Goal: Information Seeking & Learning: Learn about a topic

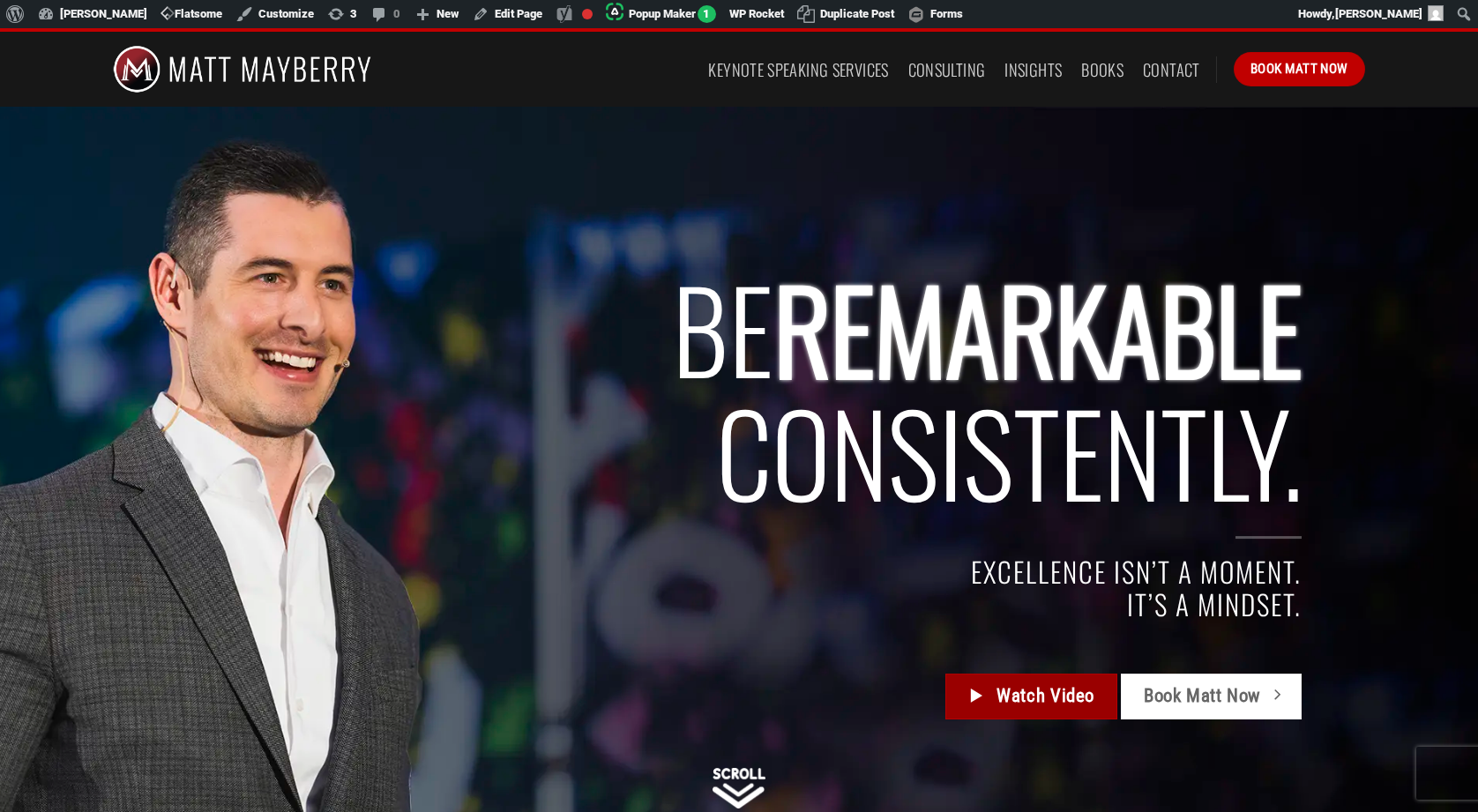
click at [1043, 686] on span "Watch Video" at bounding box center [1045, 696] width 98 height 29
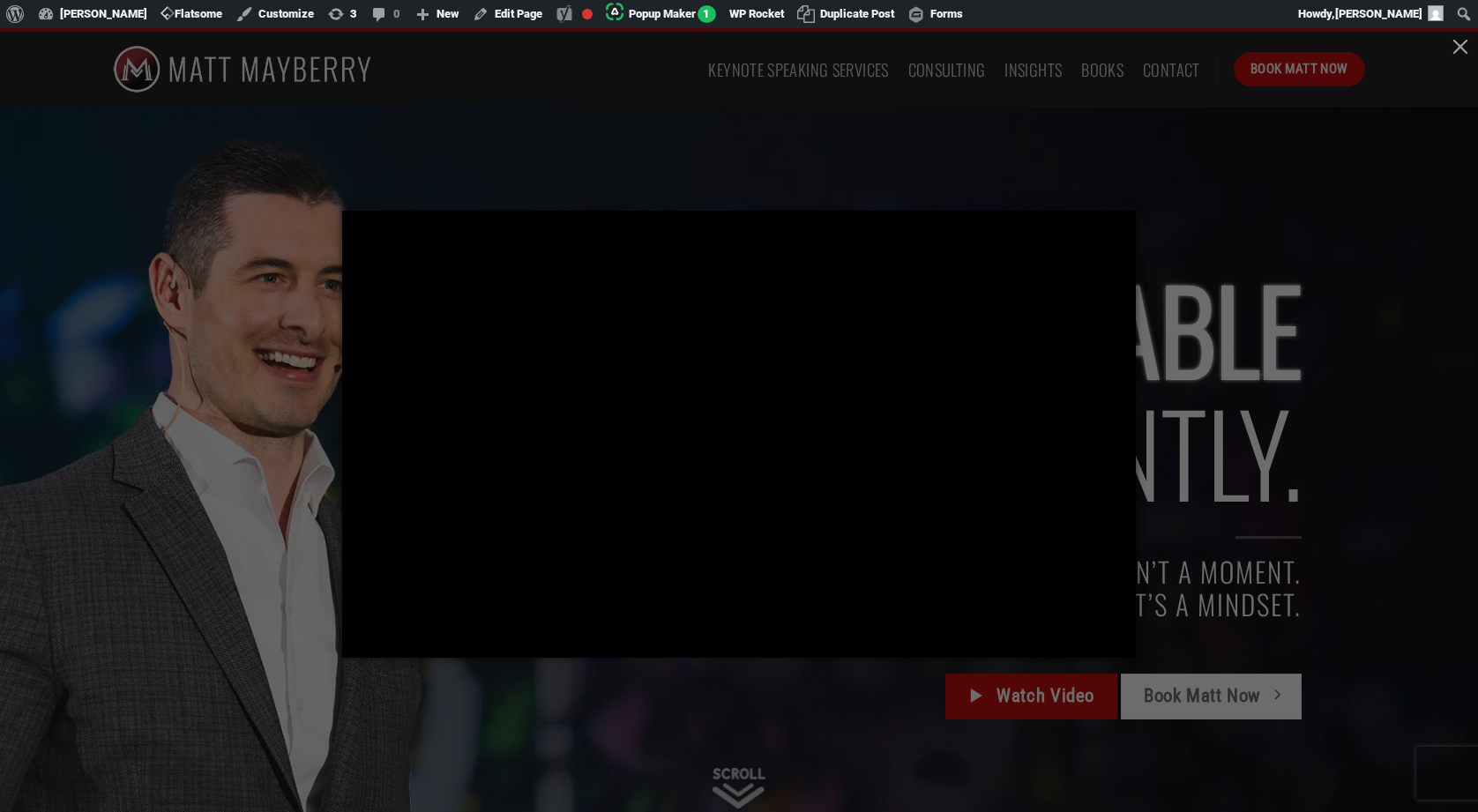
click at [735, 677] on div at bounding box center [739, 406] width 1478 height 812
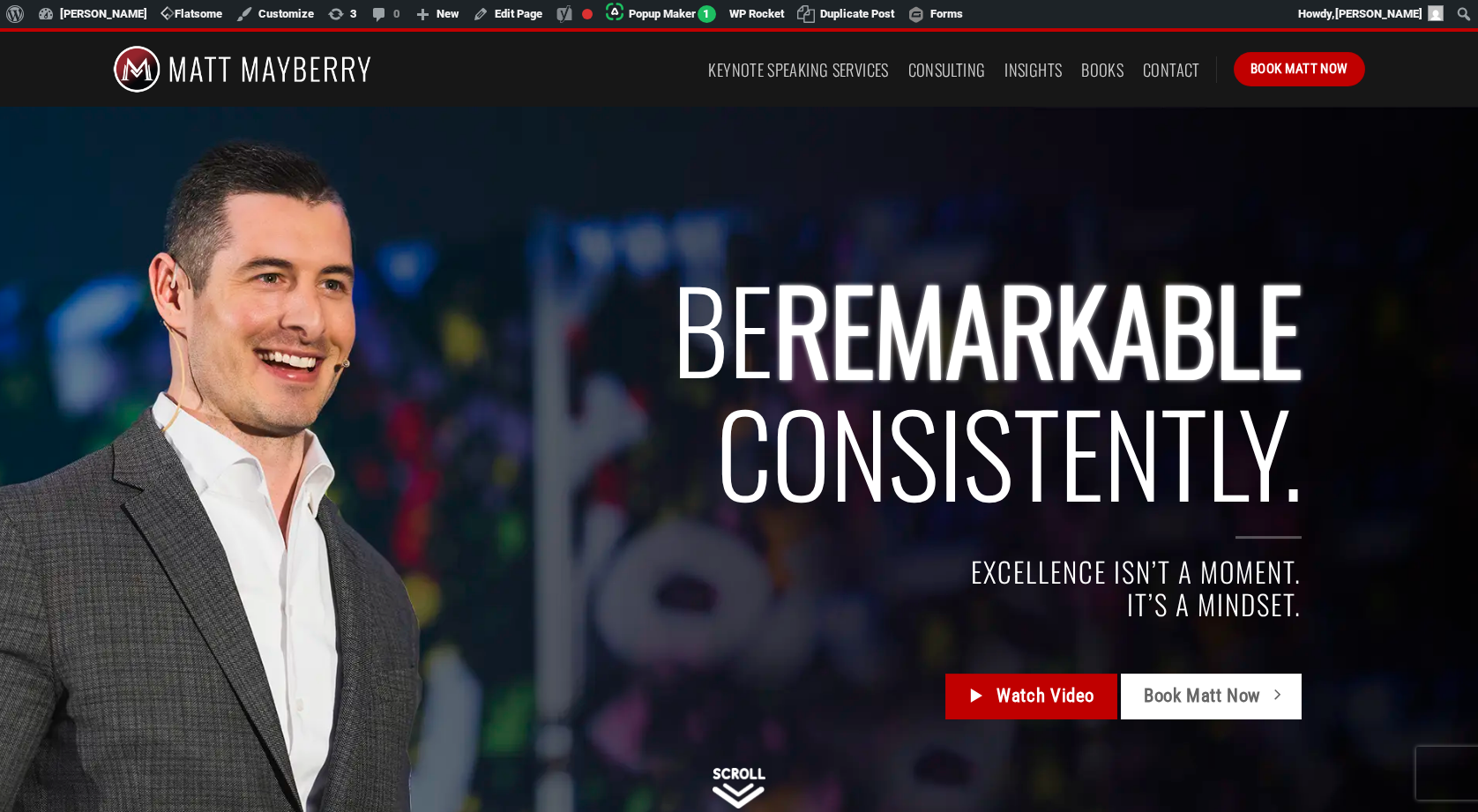
click at [565, 474] on h2 "BE REMARKABLE Consistently." at bounding box center [777, 389] width 1048 height 248
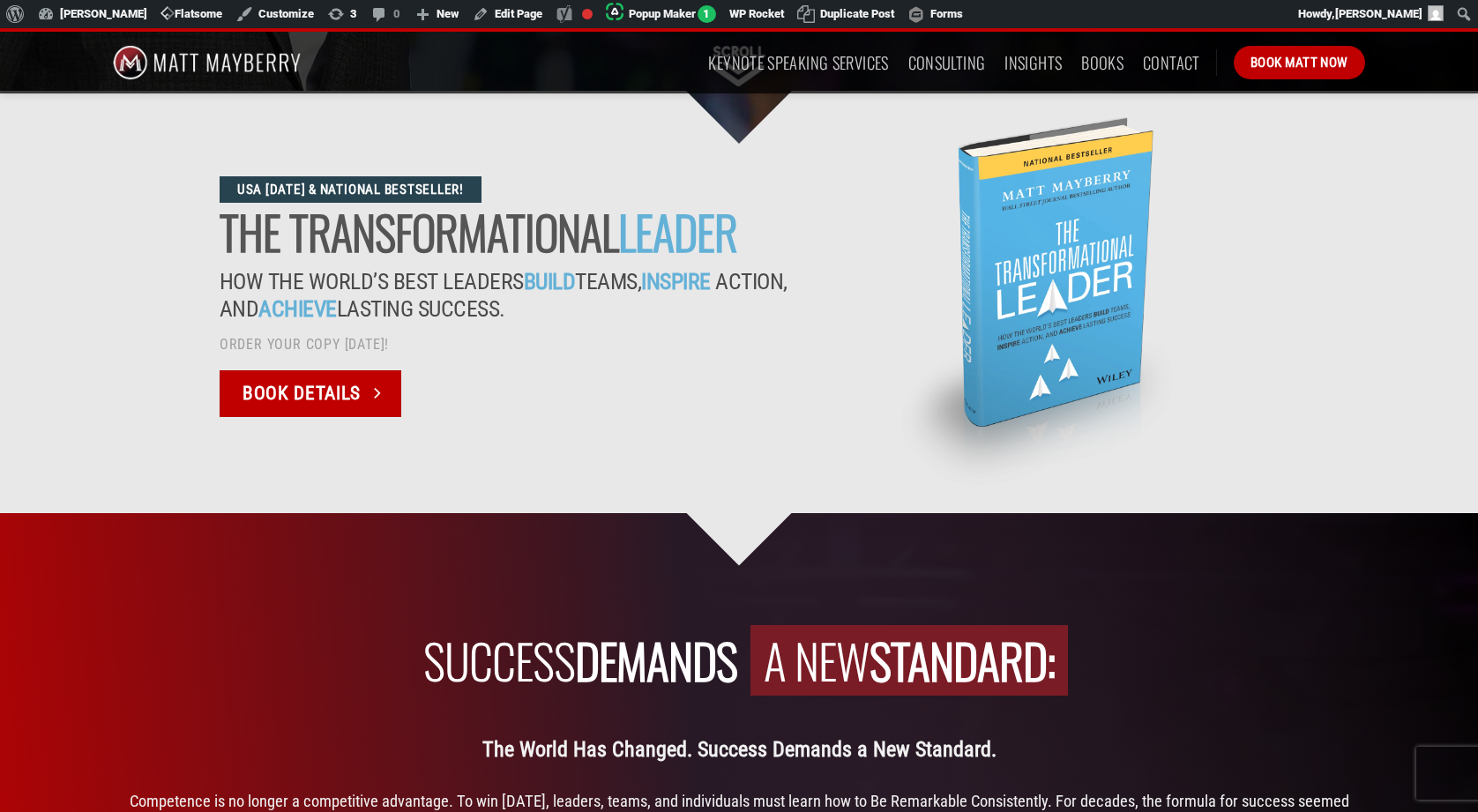
scroll to position [448, 0]
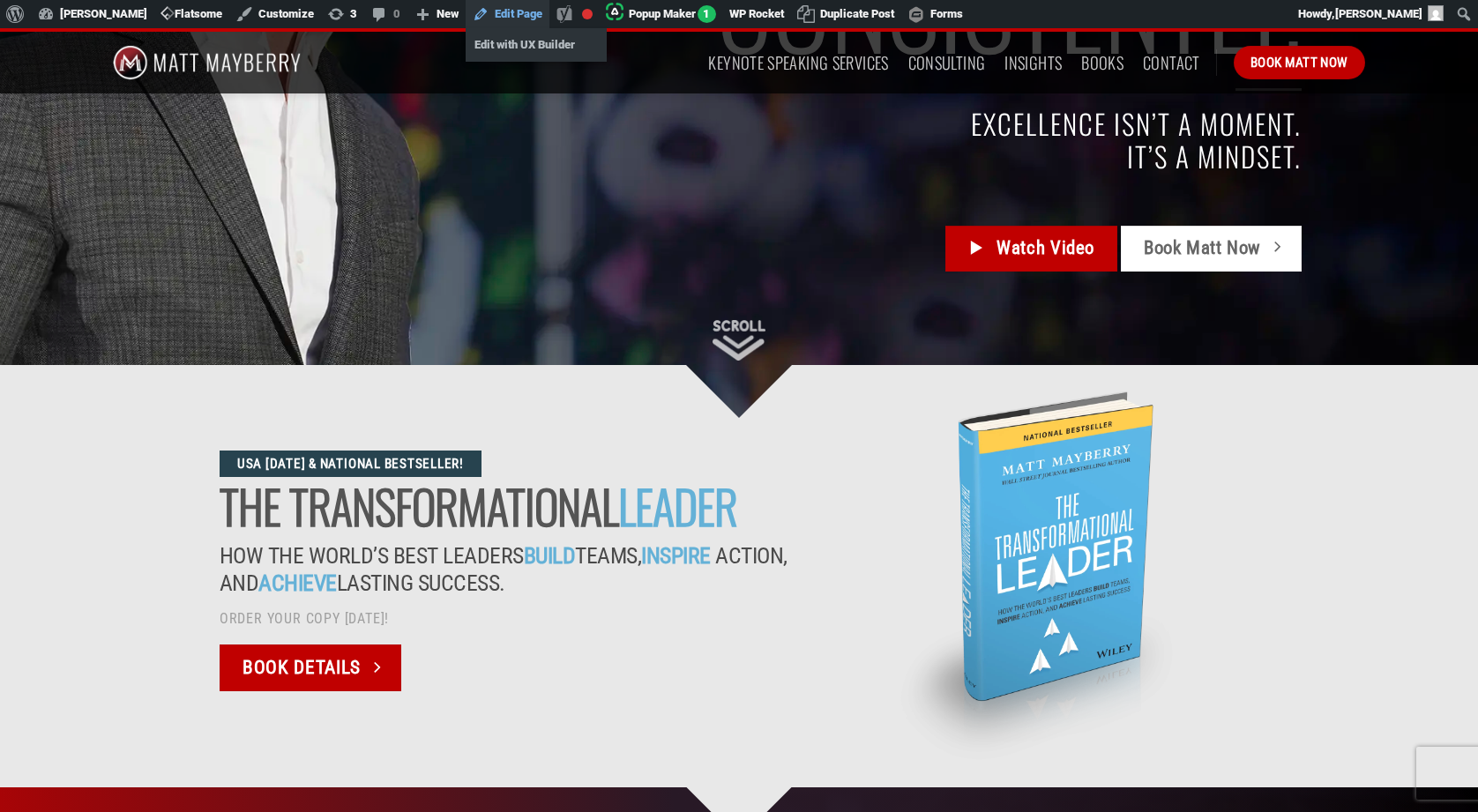
click at [504, 12] on link "Edit Page" at bounding box center [508, 14] width 84 height 28
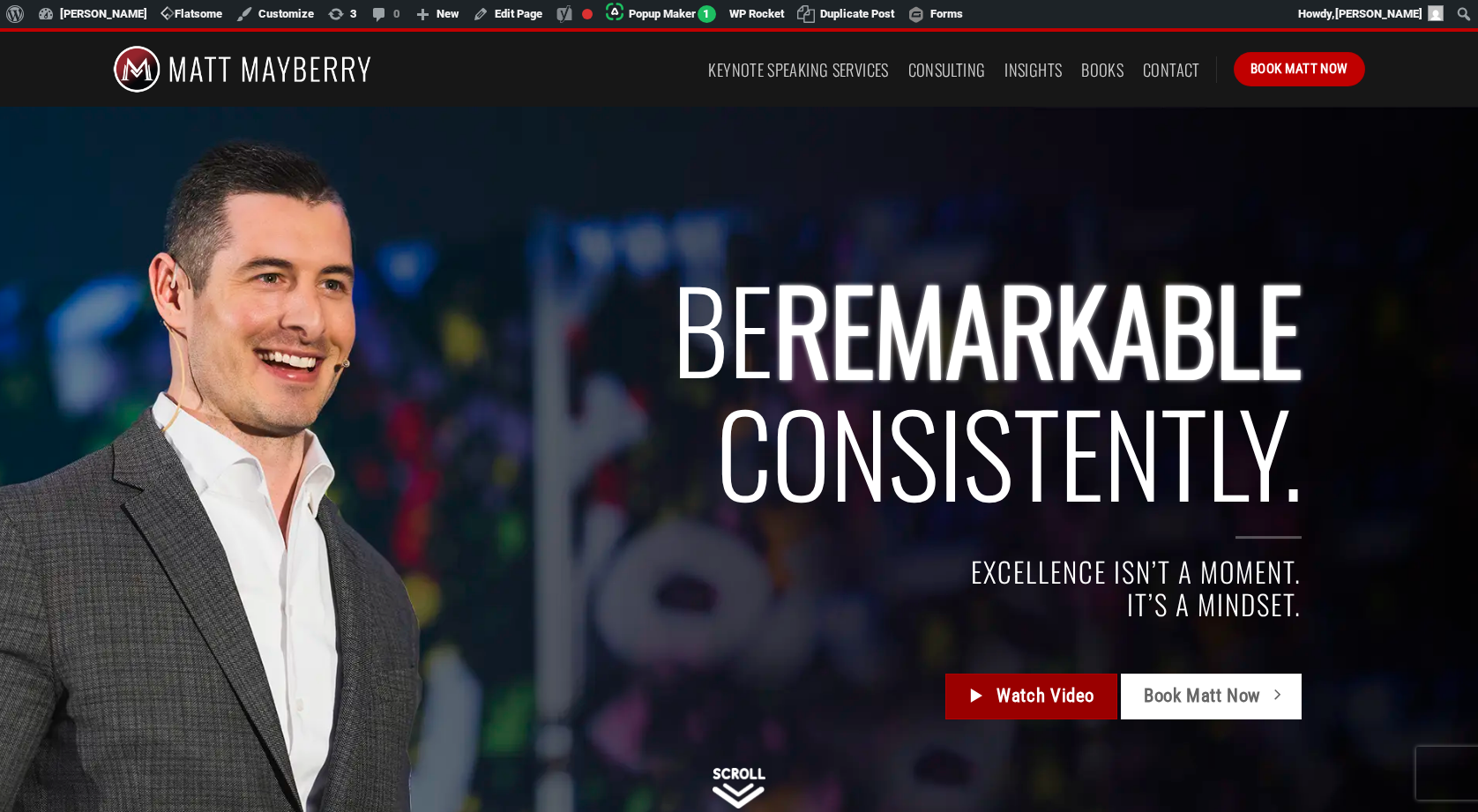
click at [1027, 697] on span "Watch Video" at bounding box center [1045, 696] width 98 height 29
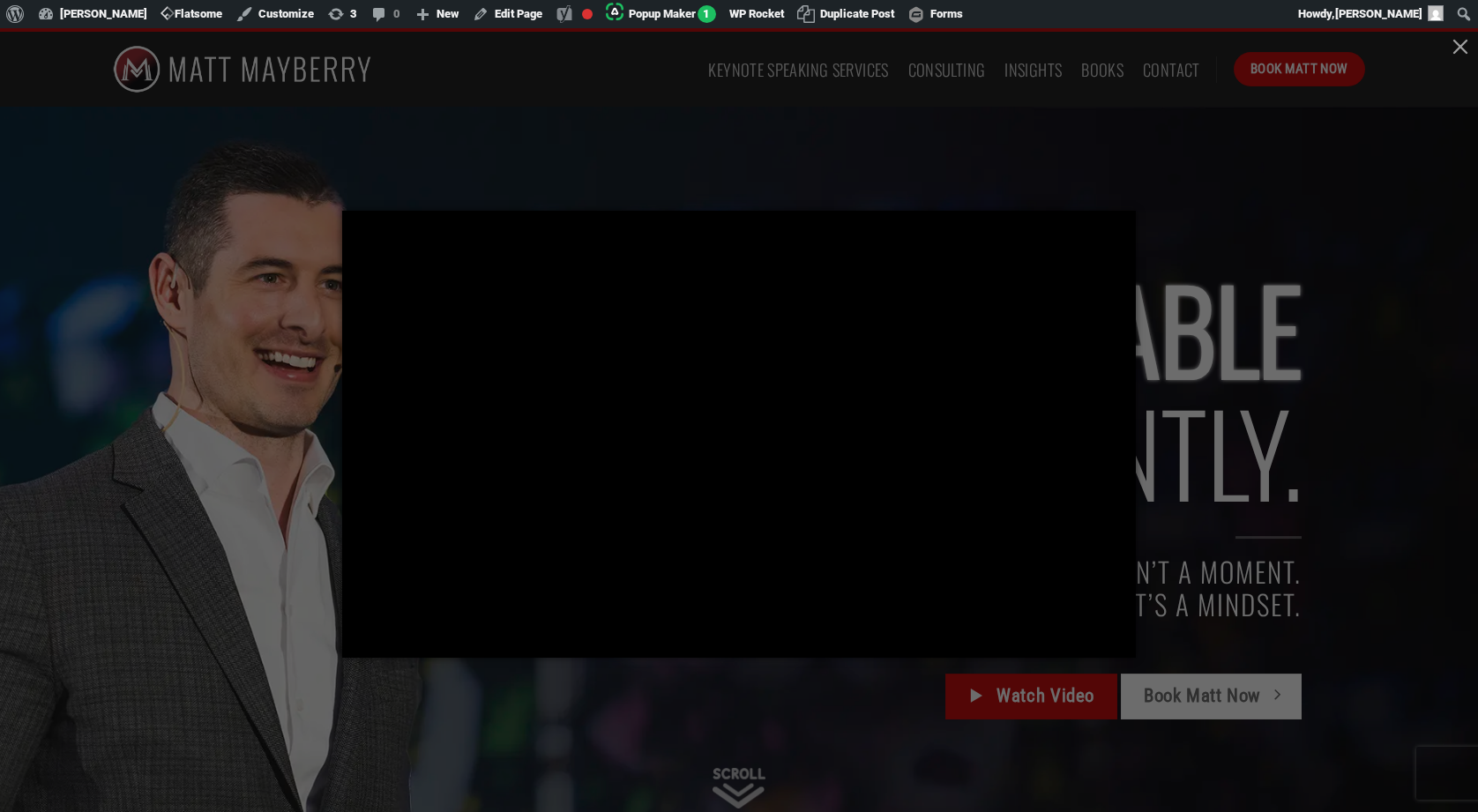
click at [278, 397] on div at bounding box center [739, 406] width 1478 height 812
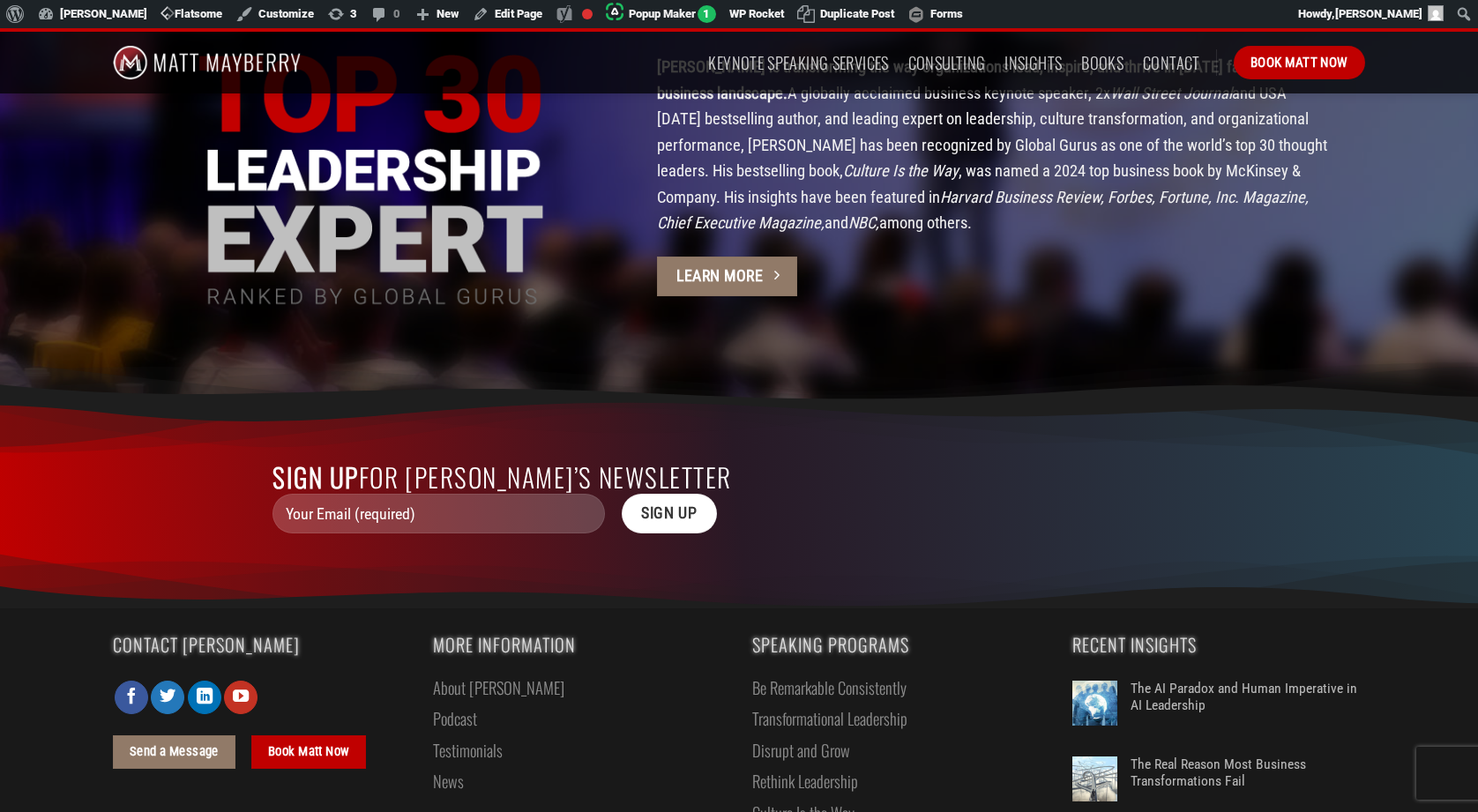
scroll to position [4839, 0]
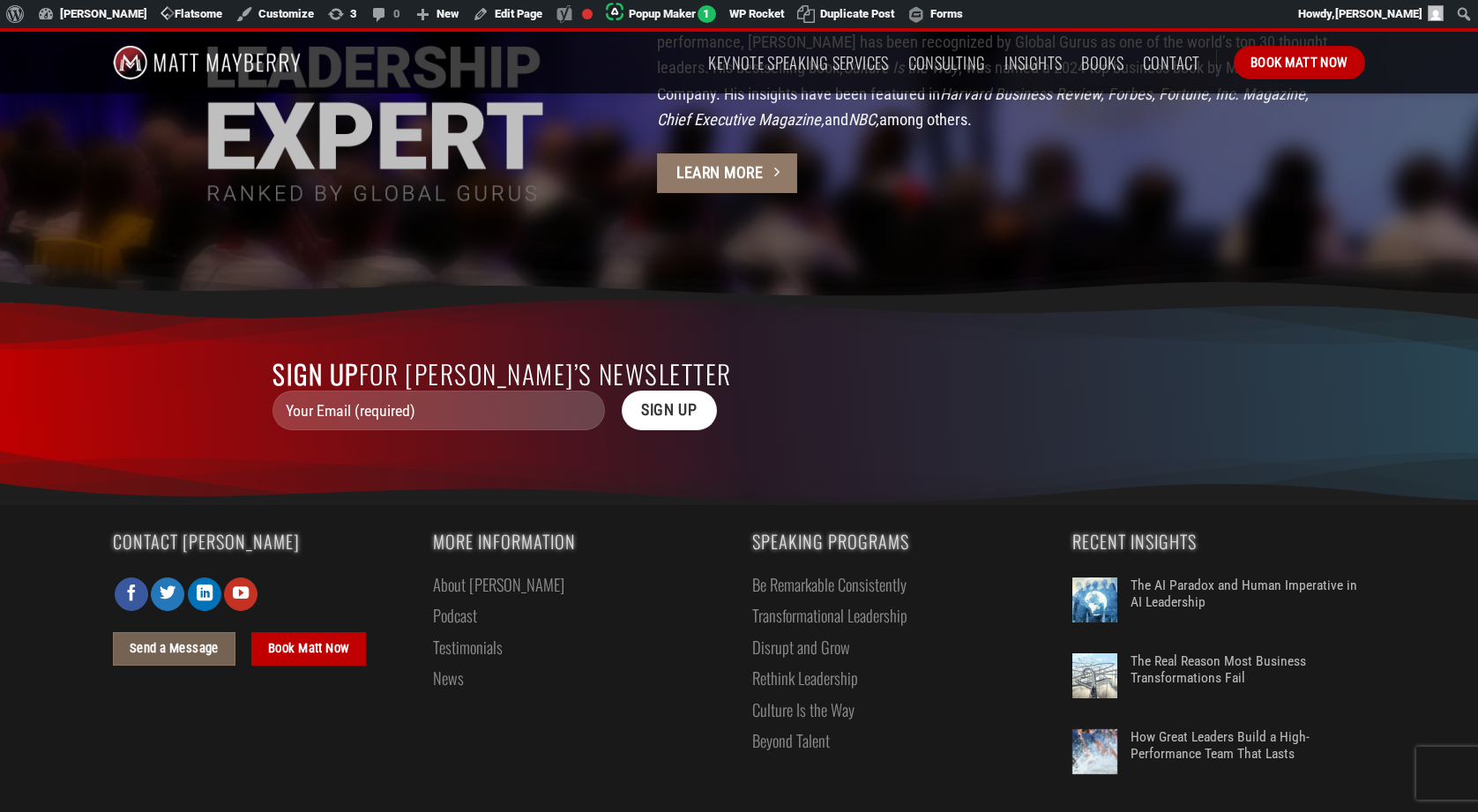
click at [190, 638] on span "Send a Message" at bounding box center [173, 649] width 89 height 22
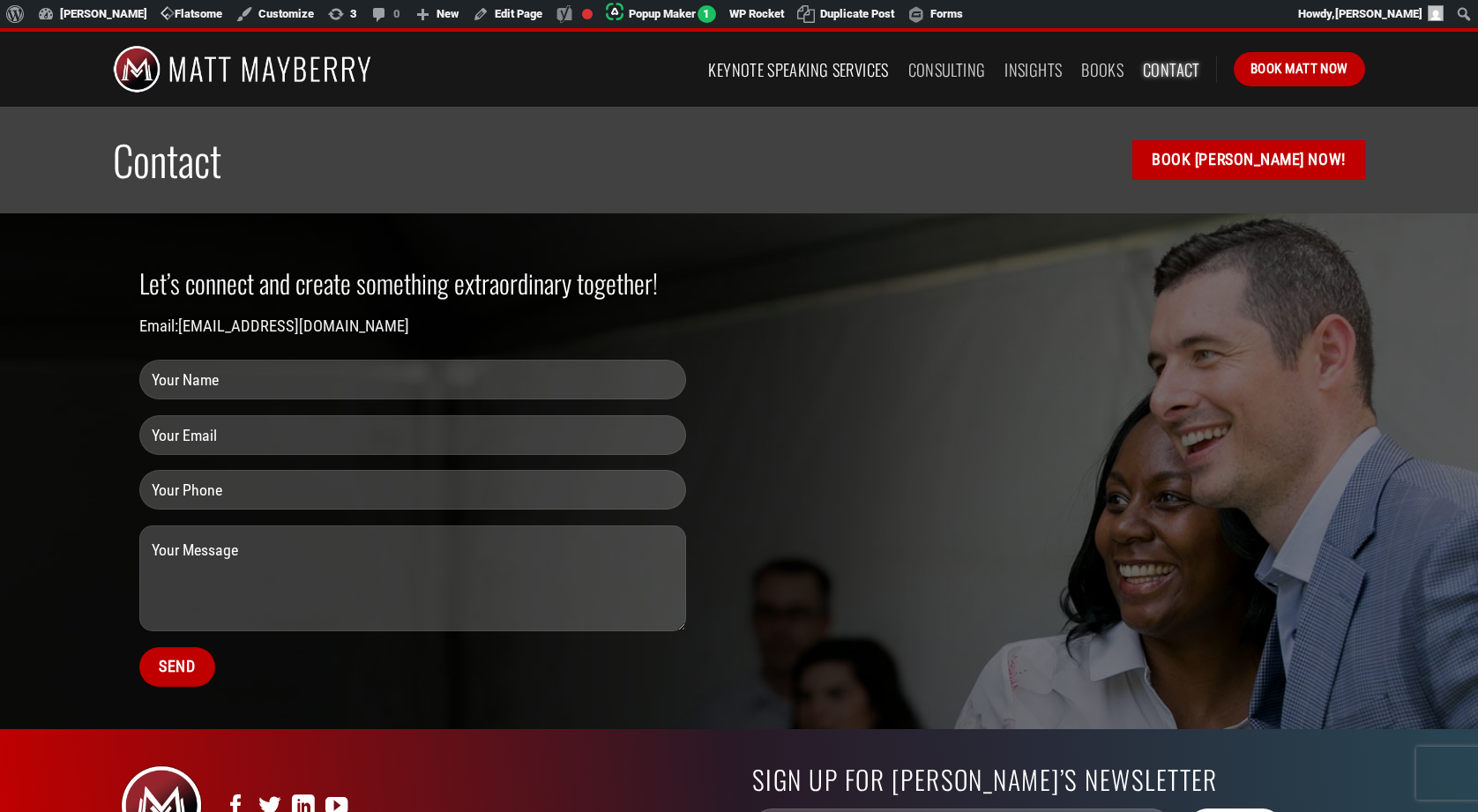
click at [820, 65] on link "Keynote Speaking Services" at bounding box center [798, 69] width 180 height 31
